Goal: Transaction & Acquisition: Book appointment/travel/reservation

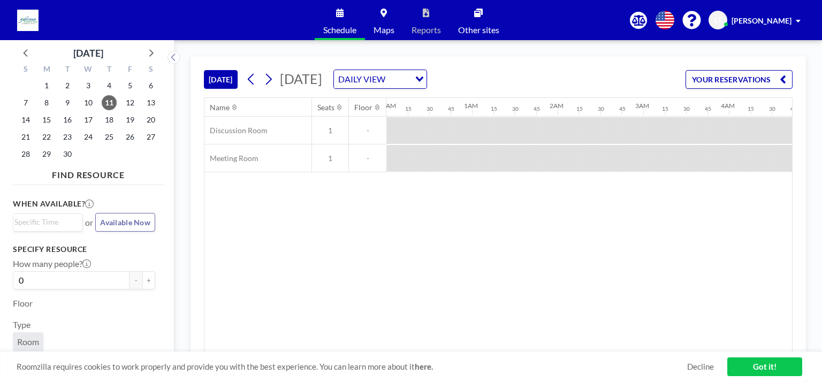
scroll to position [0, 1284]
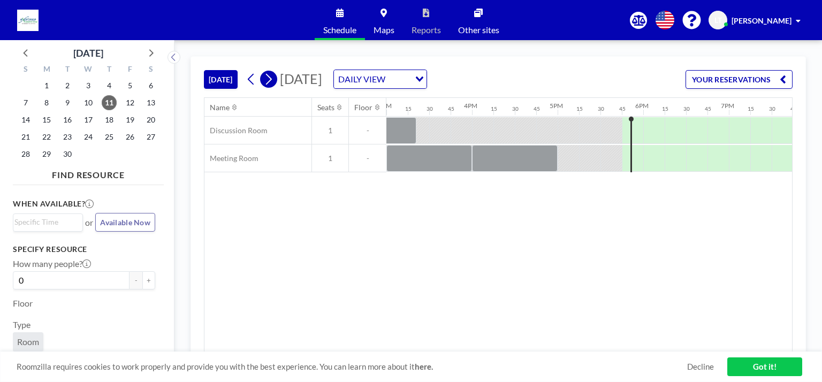
click at [270, 83] on icon at bounding box center [268, 79] width 10 height 16
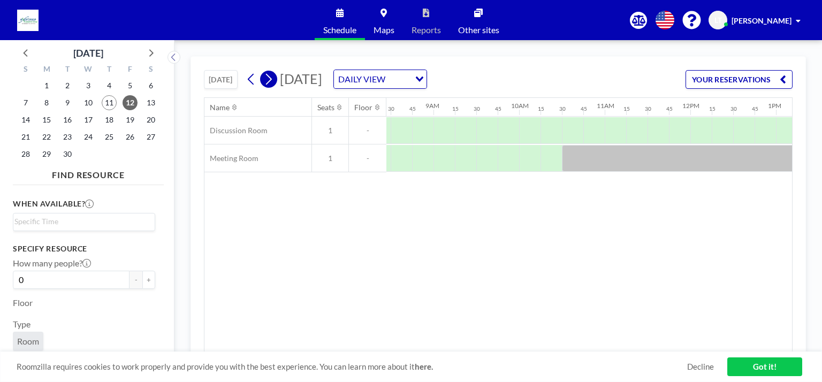
click at [270, 81] on icon at bounding box center [269, 79] width 6 height 11
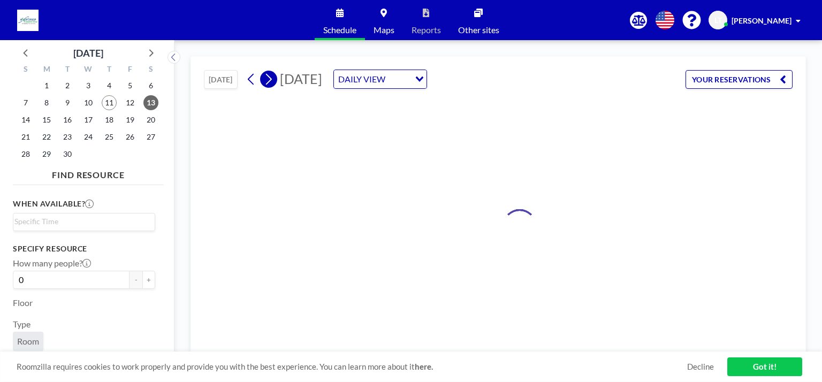
click at [270, 81] on icon at bounding box center [269, 79] width 6 height 11
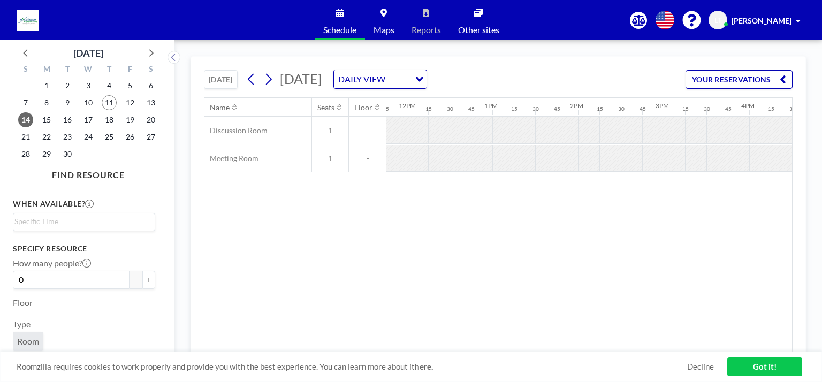
scroll to position [0, 987]
click at [263, 77] on button at bounding box center [268, 79] width 17 height 17
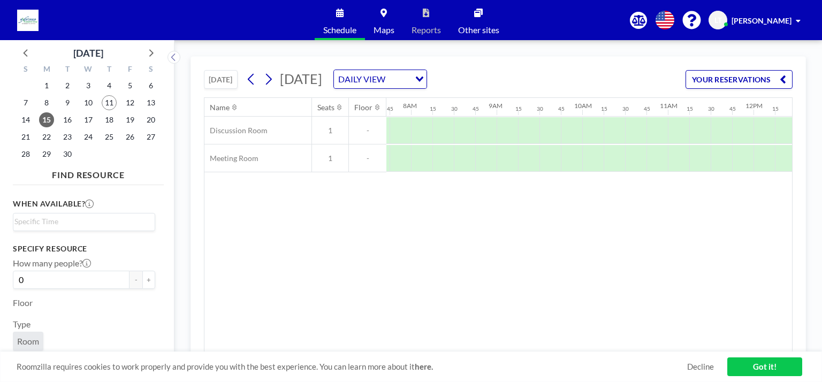
scroll to position [0, 663]
drag, startPoint x: 456, startPoint y: 345, endPoint x: 521, endPoint y: 354, distance: 65.9
click at [524, 350] on div "Name Seats Floor 12AM 15 30 45 1AM 15 30 45 2AM 15 30 45 3AM 15 30 45 4AM 15 30…" at bounding box center [497, 225] width 587 height 254
click at [518, 164] on div at bounding box center [516, 158] width 21 height 27
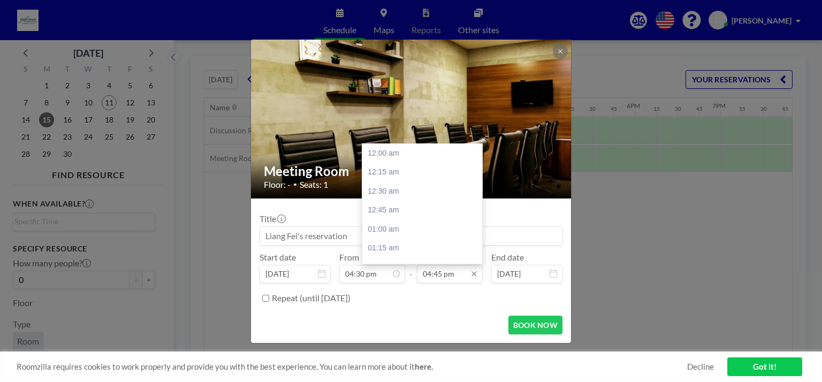
scroll to position [1276, 0]
click at [392, 243] on div "06:00 pm" at bounding box center [424, 248] width 125 height 19
type input "06:00 pm"
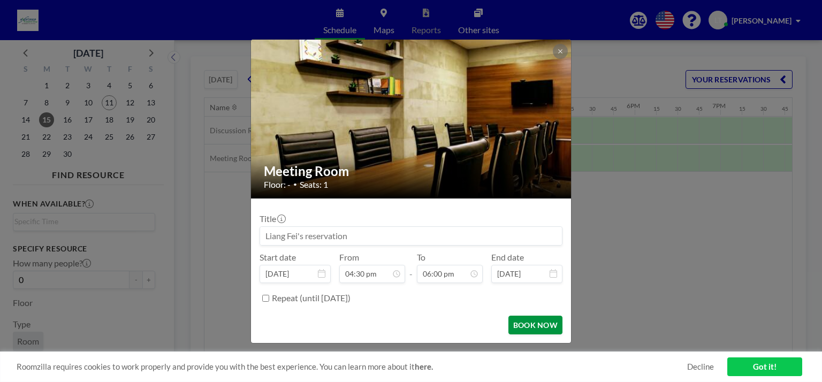
click at [527, 325] on button "BOOK NOW" at bounding box center [535, 325] width 54 height 19
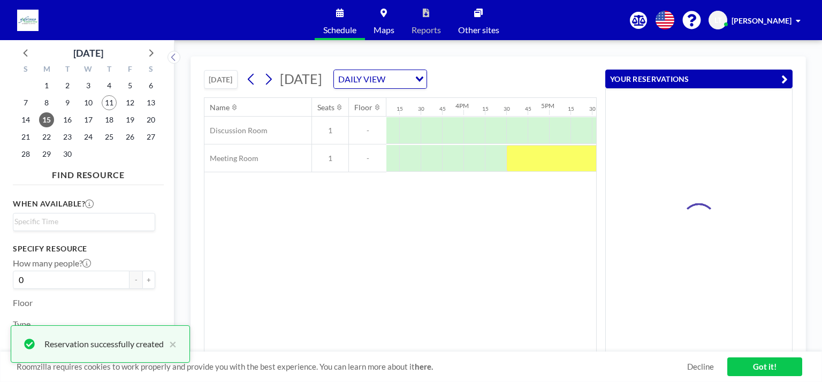
click at [395, 251] on div "Name Seats Floor 12AM 15 30 45 1AM 15 30 45 2AM 15 30 45 3AM 15 30 45 4AM 15 30…" at bounding box center [400, 225] width 392 height 254
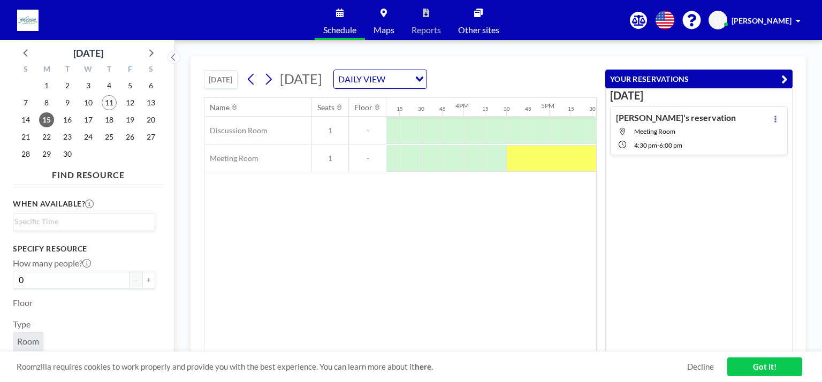
click at [463, 271] on div "Name Seats Floor 12AM 15 30 45 1AM 15 30 45 2AM 15 30 45 3AM 15 30 45 4AM 15 30…" at bounding box center [400, 225] width 392 height 254
click at [485, 223] on div "Name Seats Floor 12AM 15 30 45 1AM 15 30 45 2AM 15 30 45 3AM 15 30 45 4AM 15 30…" at bounding box center [400, 225] width 392 height 254
click at [697, 51] on div "[DATE] [DATE] DAILY VIEW Loading... Name Seats Floor 12AM 15 30 45 1AM 15 30 45…" at bounding box center [497, 211] width 647 height 342
